Goal: Task Accomplishment & Management: Manage account settings

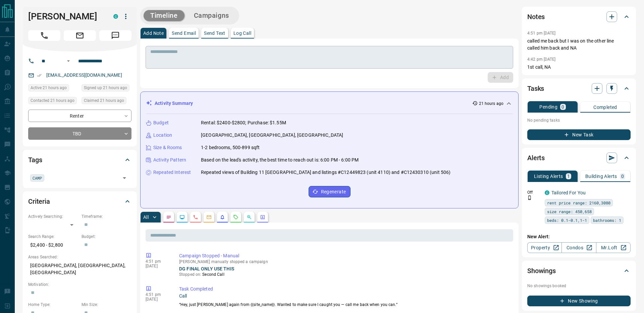
click at [168, 58] on textarea at bounding box center [329, 57] width 358 height 17
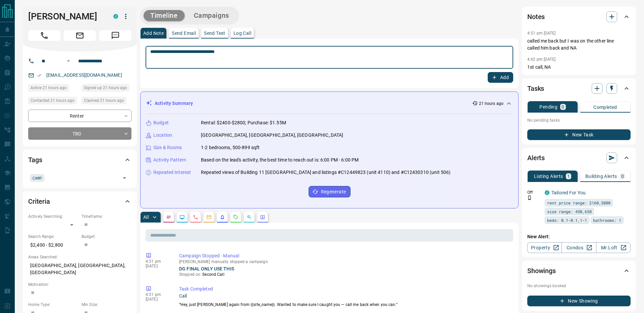
type textarea "**********"
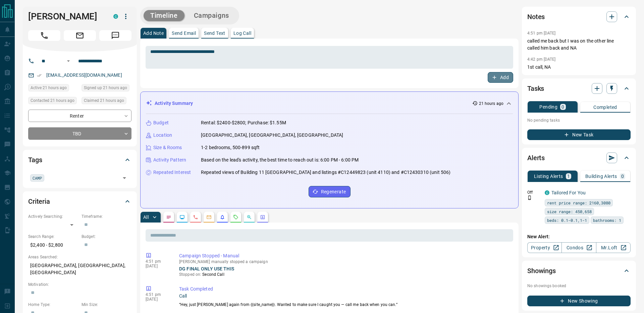
click at [494, 79] on icon "button" at bounding box center [495, 78] width 6 height 6
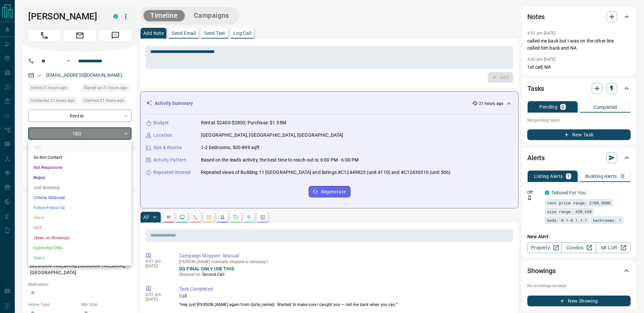
click at [50, 184] on li "Just Browsing" at bounding box center [79, 188] width 103 height 10
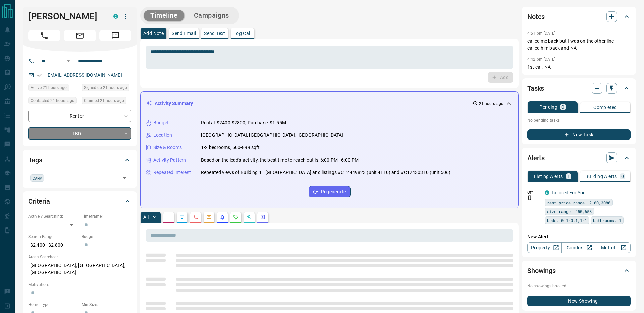
type input "*"
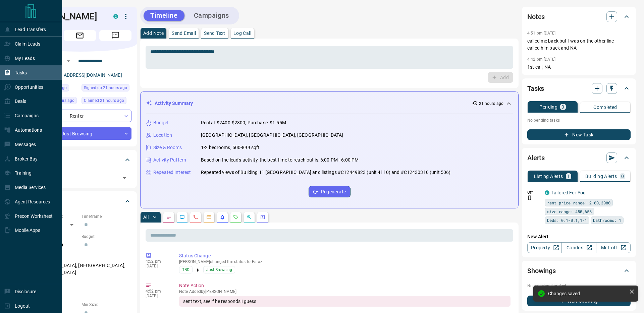
click at [18, 68] on div "Tasks" at bounding box center [15, 72] width 23 height 11
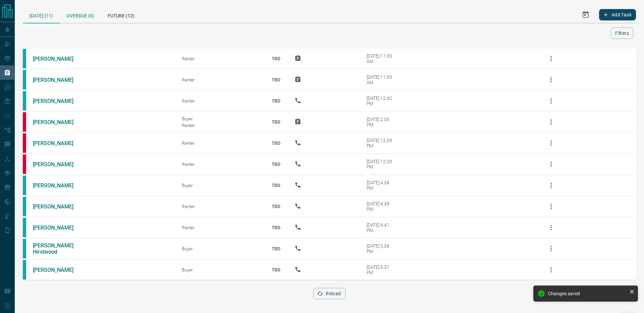
click at [89, 16] on div "Overdue (0)" at bounding box center [80, 15] width 41 height 16
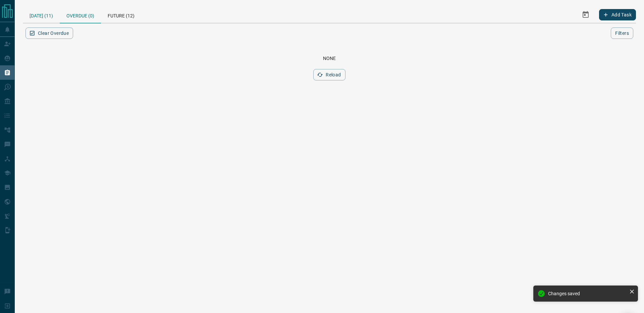
click at [41, 13] on div "[DATE] (11)" at bounding box center [41, 15] width 37 height 16
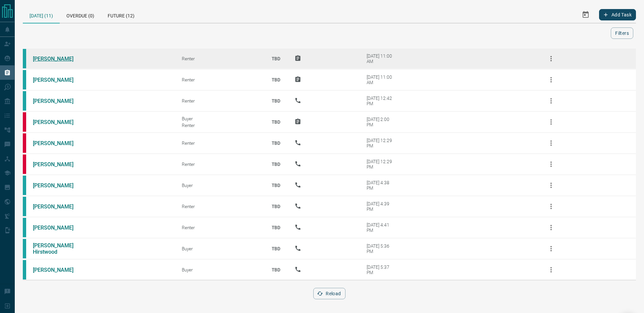
click at [53, 59] on link "[PERSON_NAME]" at bounding box center [58, 59] width 50 height 6
